Goal: Use online tool/utility: Utilize a website feature to perform a specific function

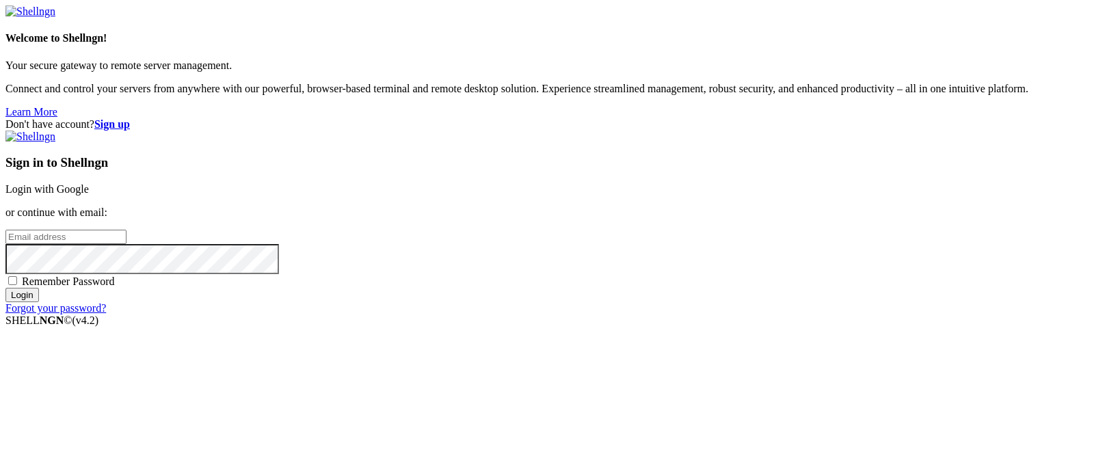
click at [89, 183] on link "Login with Google" at bounding box center [46, 189] width 83 height 12
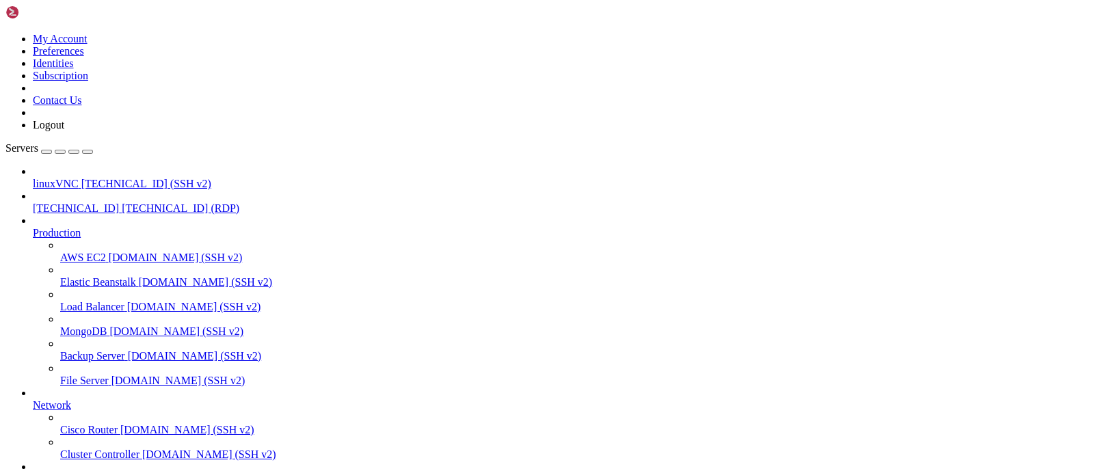
click at [102, 202] on span "[TECHNICAL_ID]" at bounding box center [76, 208] width 86 height 12
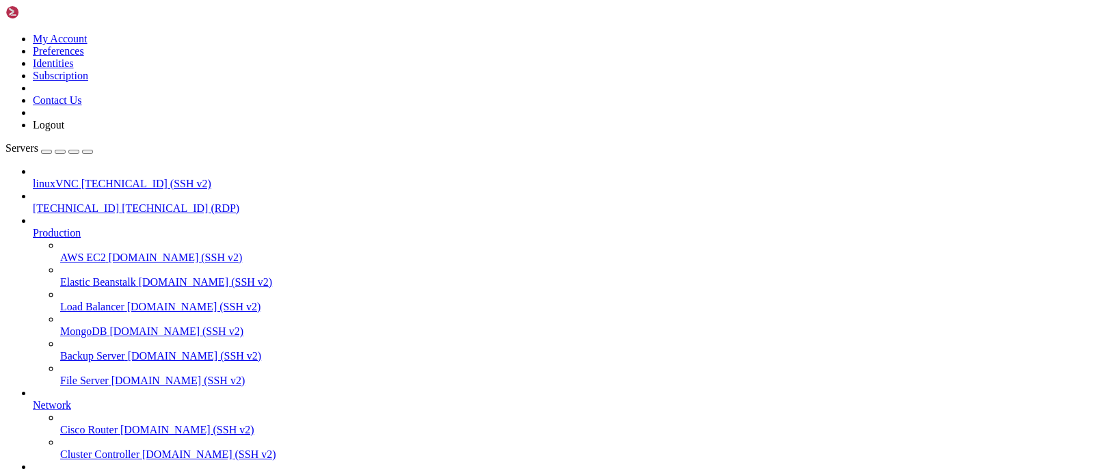
drag, startPoint x: 737, startPoint y: 847, endPoint x: 791, endPoint y: 844, distance: 53.4
drag, startPoint x: 737, startPoint y: 845, endPoint x: 777, endPoint y: 842, distance: 40.5
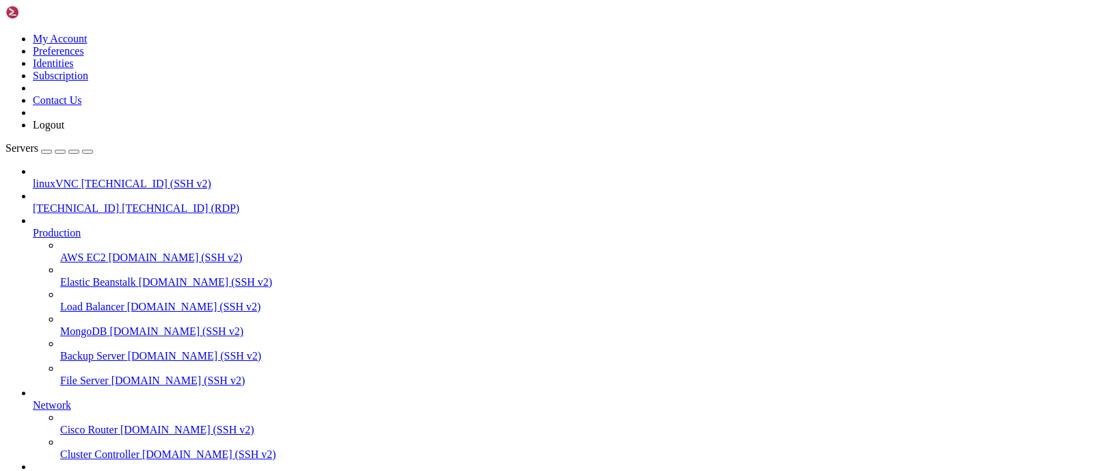
drag, startPoint x: 391, startPoint y: 876, endPoint x: 254, endPoint y: 869, distance: 136.3
drag, startPoint x: 252, startPoint y: 873, endPoint x: 122, endPoint y: 873, distance: 129.9
drag, startPoint x: 254, startPoint y: 873, endPoint x: 49, endPoint y: 876, distance: 205.9
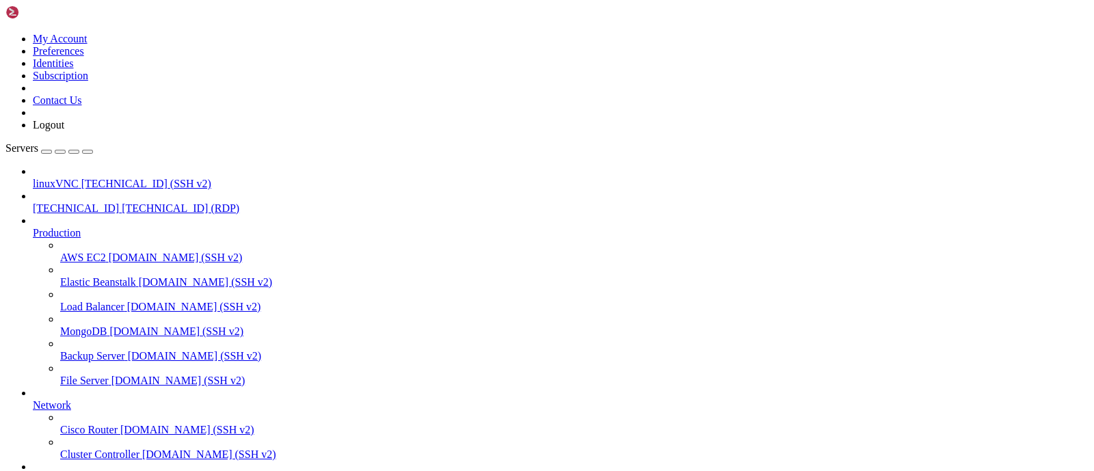
drag, startPoint x: 870, startPoint y: 968, endPoint x: 874, endPoint y: 975, distance: 8.0
